Goal: Task Accomplishment & Management: Use online tool/utility

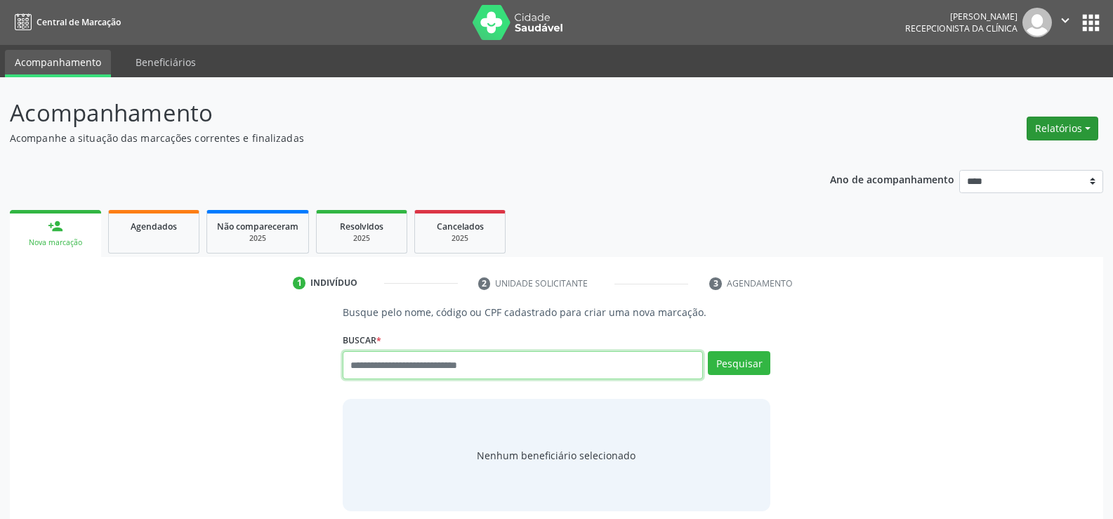
click at [1045, 135] on button "Relatórios" at bounding box center [1063, 129] width 72 height 24
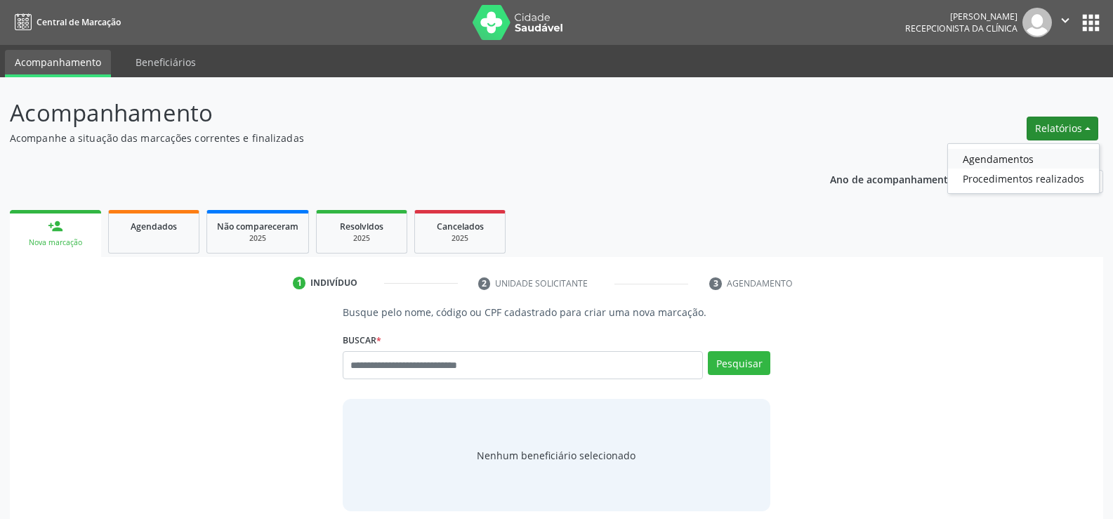
click at [978, 160] on link "Agendamentos" at bounding box center [1023, 159] width 151 height 20
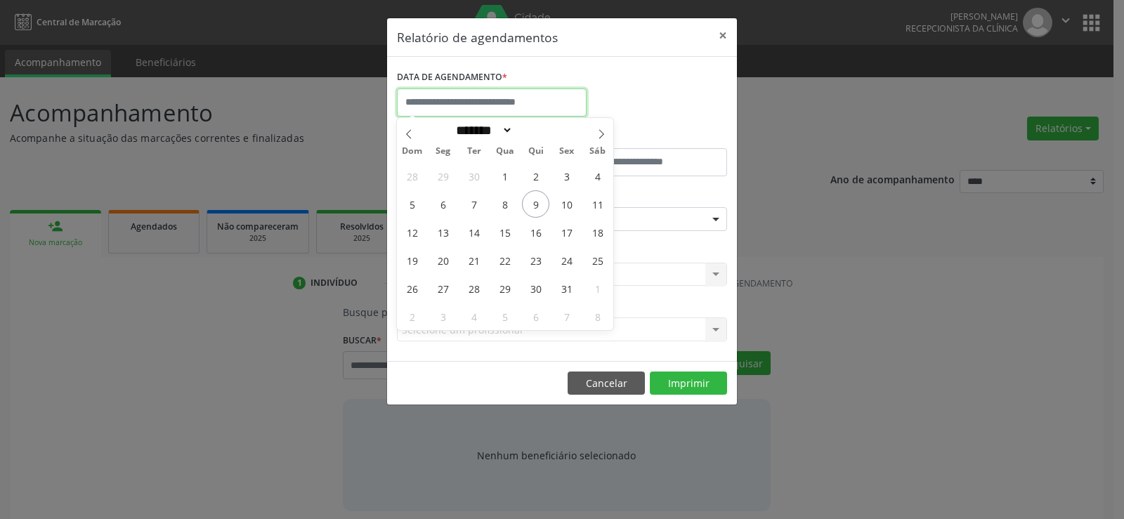
click at [458, 110] on input "text" at bounding box center [492, 102] width 190 height 28
click at [533, 204] on span "9" at bounding box center [535, 203] width 27 height 27
type input "**********"
click at [533, 204] on span "9" at bounding box center [535, 203] width 27 height 27
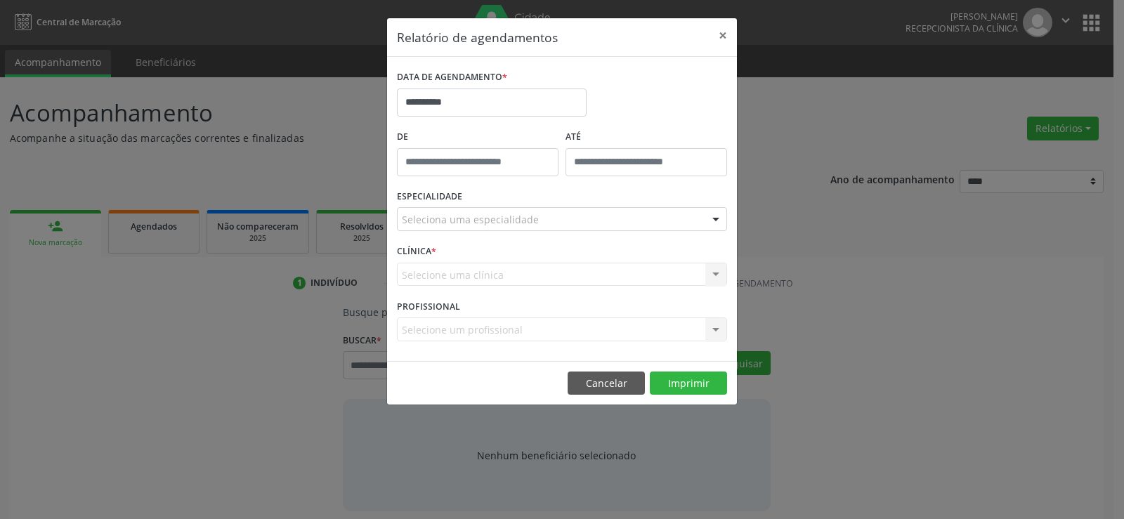
click at [536, 221] on div "Seleciona uma especialidade" at bounding box center [562, 219] width 330 height 24
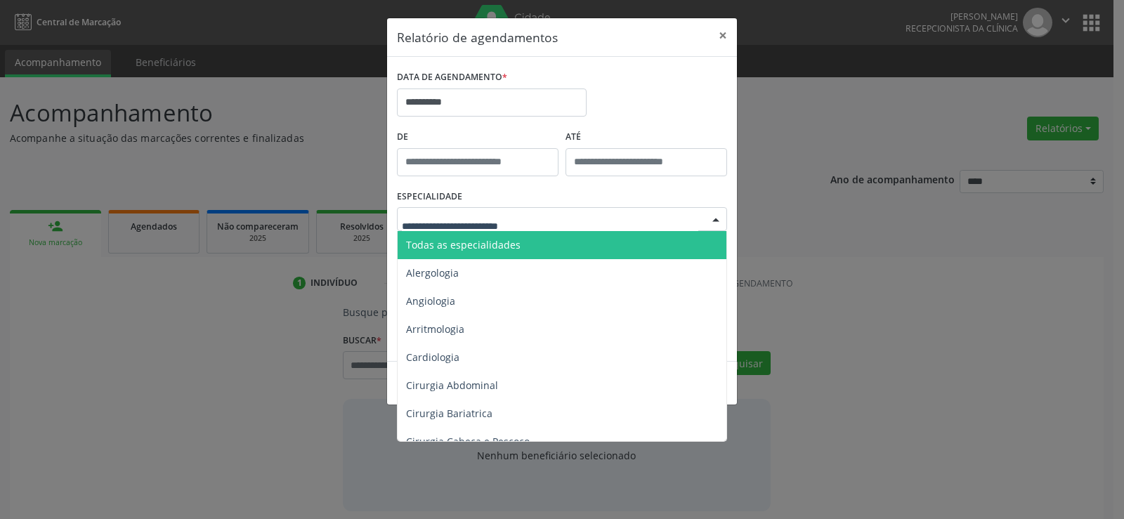
click at [544, 244] on span "Todas as especialidades" at bounding box center [563, 245] width 331 height 28
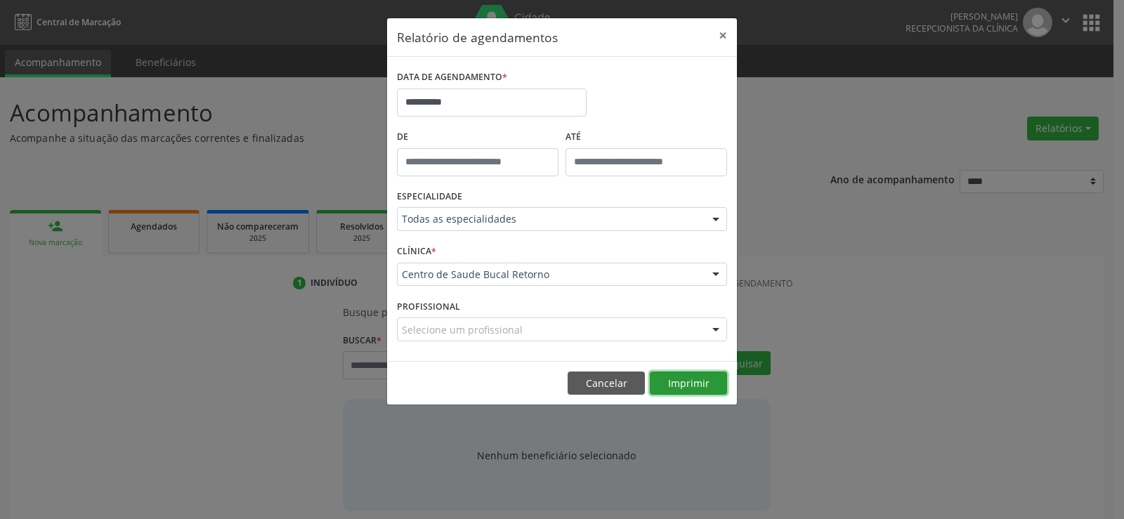
click at [685, 383] on button "Imprimir" at bounding box center [688, 384] width 77 height 24
click at [617, 381] on button "Cancelar" at bounding box center [605, 384] width 77 height 24
